Goal: Task Accomplishment & Management: Use online tool/utility

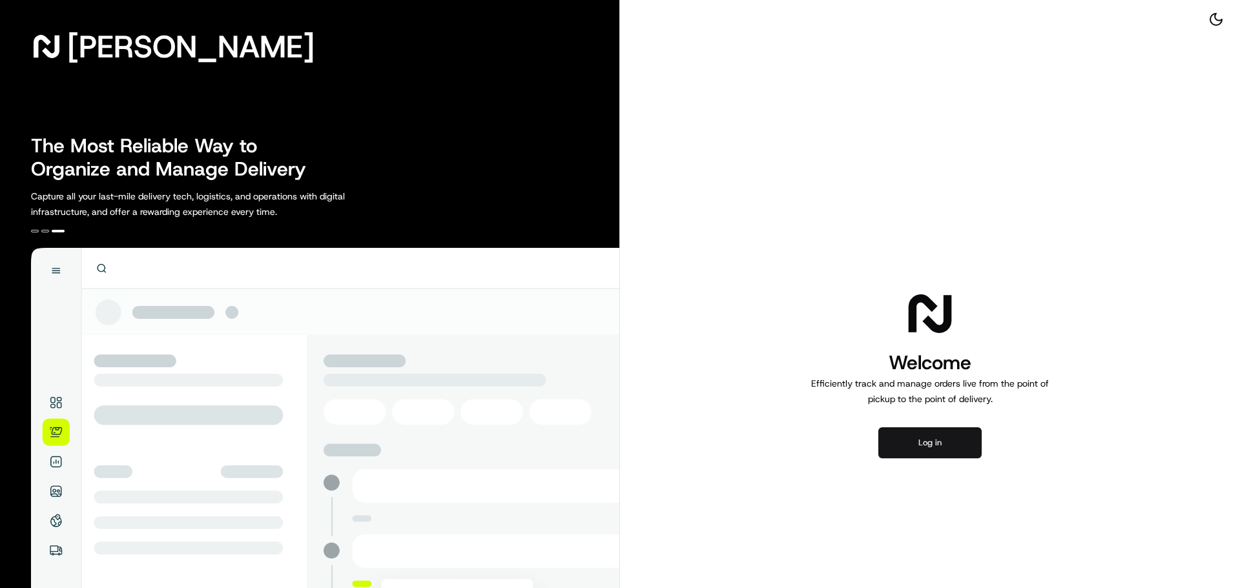
click at [964, 439] on button "Log in" at bounding box center [929, 443] width 103 height 31
